Goal: Information Seeking & Learning: Learn about a topic

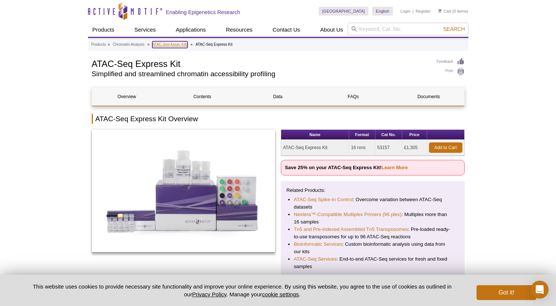
click at [169, 46] on link "ATAC-Seq Assay Kits" at bounding box center [169, 44] width 35 height 7
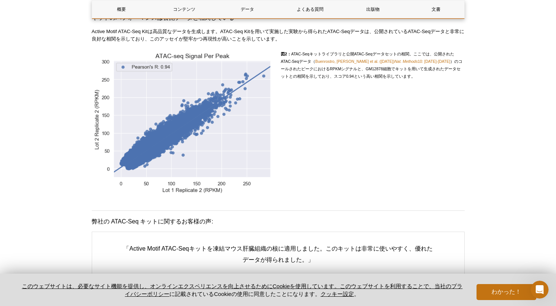
scroll to position [1233, 0]
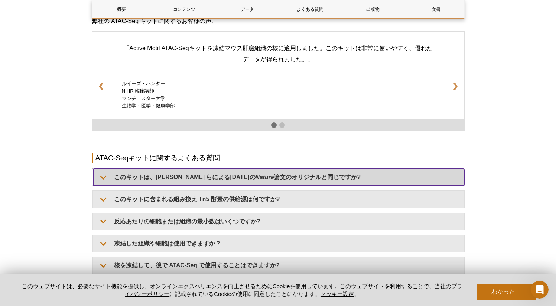
click at [321, 184] on summary "このキットは、[PERSON_NAME] らによる[DATE]の Nature 論文のオリジナルと同じですか?" at bounding box center [278, 177] width 371 height 17
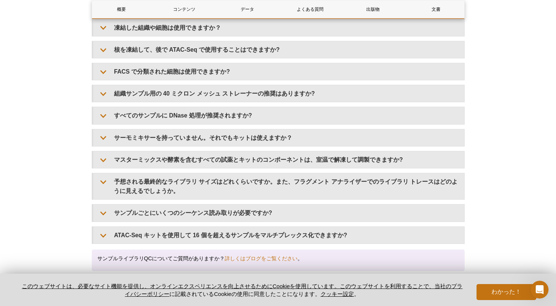
scroll to position [1485, 0]
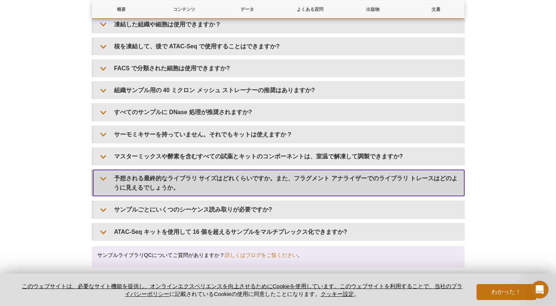
click at [431, 175] on font "予想される最終的なライブラリ サイズはどれくらいですか。また、フラグメント アナライザーでのライブラリ トレースはどのように見えるでしょうか。" at bounding box center [286, 183] width 344 height 16
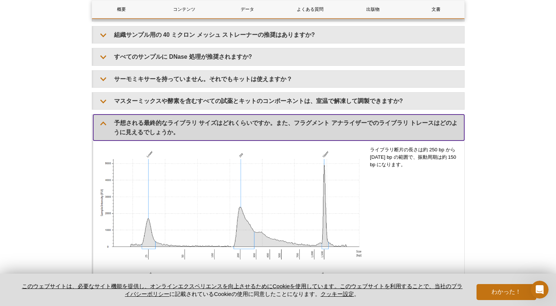
scroll to position [1543, 0]
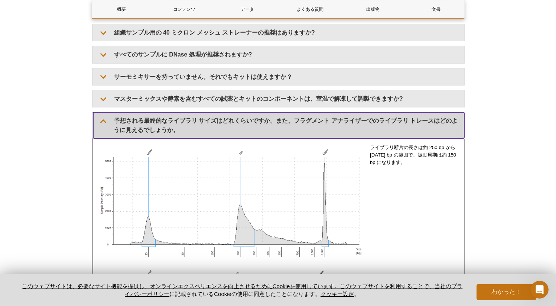
click at [417, 118] on font "予想される最終的なライブラリ サイズはどれくらいですか。また、フラグメント アナライザーでのライブラリ トレースはどのように見えるでしょうか。" at bounding box center [286, 125] width 344 height 16
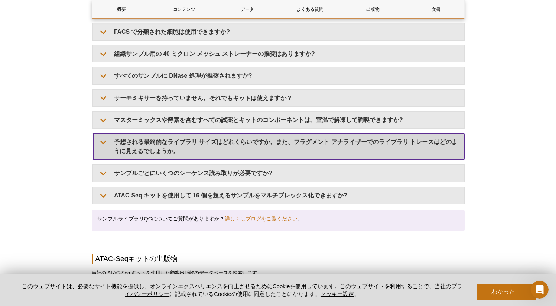
scroll to position [1517, 0]
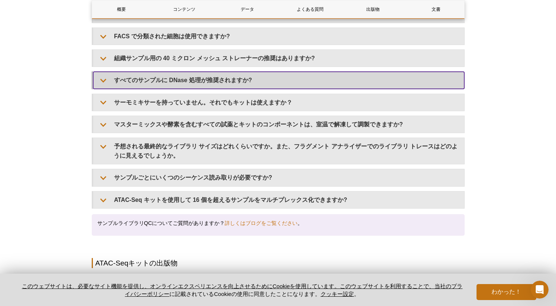
click at [255, 78] on summary "すべてのサンプルに DNase 処理が推奨されますか?" at bounding box center [278, 80] width 371 height 17
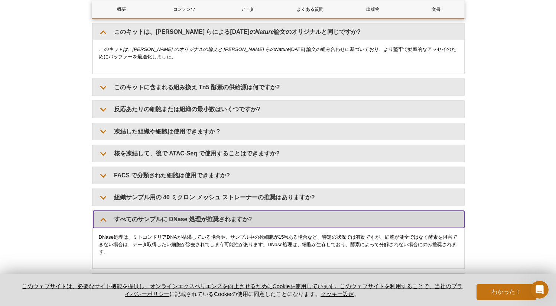
scroll to position [1466, 0]
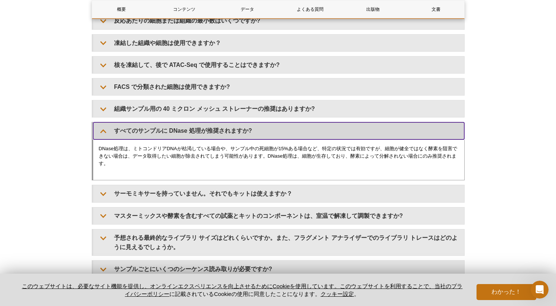
click at [437, 128] on summary "すべてのサンプルに DNase 処理が推奨されますか?" at bounding box center [278, 130] width 371 height 17
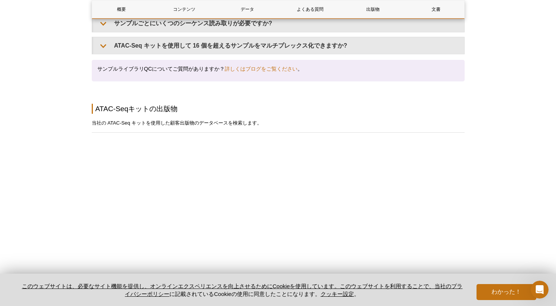
scroll to position [1690, 0]
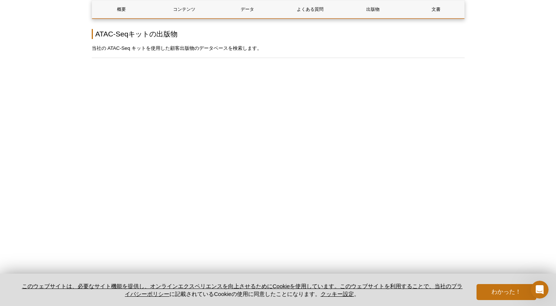
scroll to position [1746, 0]
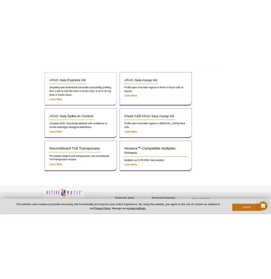
scroll to position [113, 0]
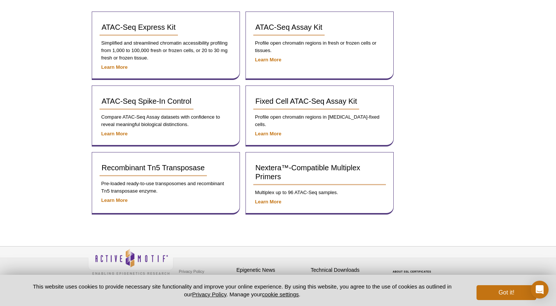
select select "[GEOGRAPHIC_DATA]"
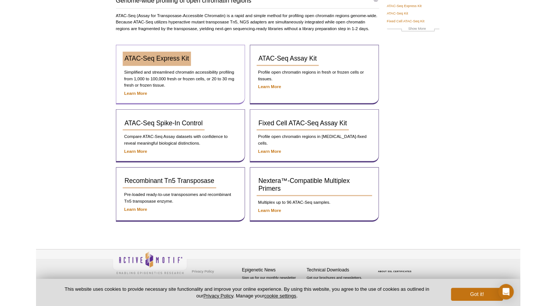
scroll to position [73, 0]
